Goal: Task Accomplishment & Management: Manage account settings

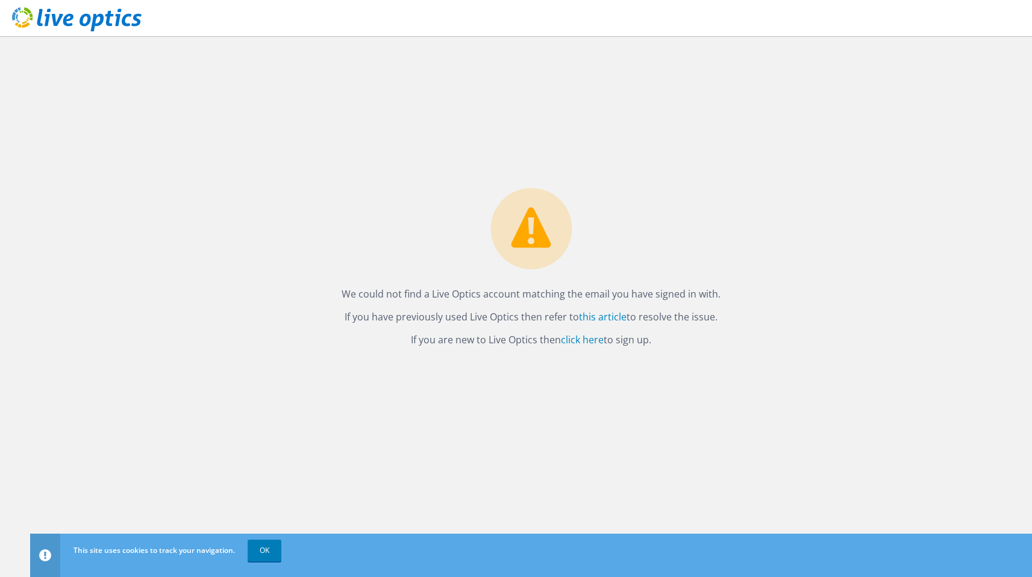
drag, startPoint x: 327, startPoint y: 284, endPoint x: 678, endPoint y: 407, distance: 371.7
click at [678, 407] on div "We could not find a Live Optics account matching the email you have signed in w…" at bounding box center [531, 306] width 1002 height 541
drag, startPoint x: 724, startPoint y: 376, endPoint x: 677, endPoint y: 348, distance: 54.5
click at [677, 348] on div "We could not find a Live Optics account matching the email you have signed in w…" at bounding box center [531, 306] width 1002 height 541
click at [619, 422] on div "We could not find a Live Optics account matching the email you have signed in w…" at bounding box center [531, 306] width 1002 height 541
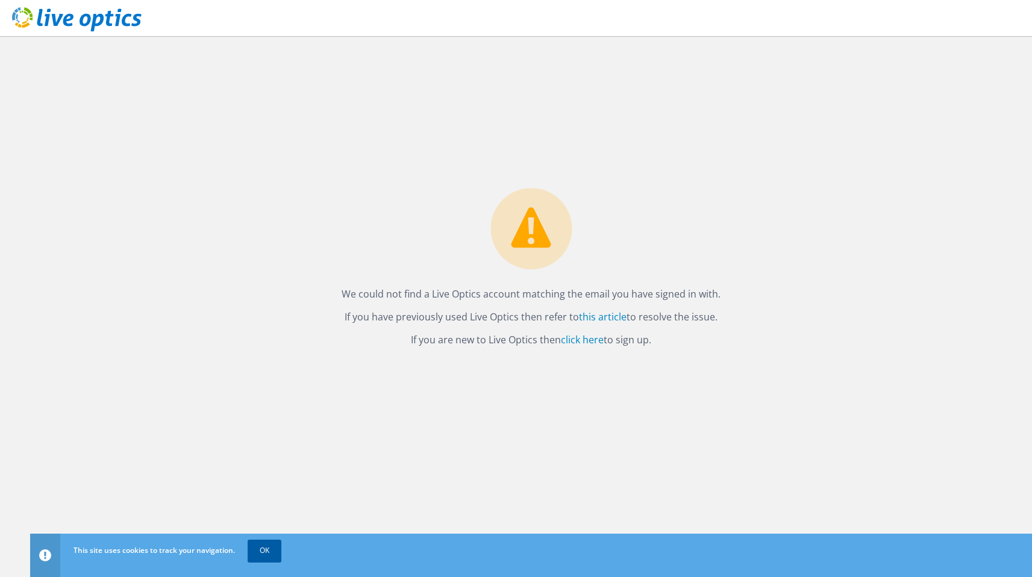
click at [270, 543] on link "OK" at bounding box center [265, 551] width 34 height 22
